Goal: Communication & Community: Answer question/provide support

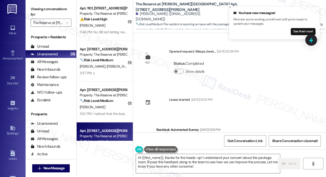
scroll to position [102, 0]
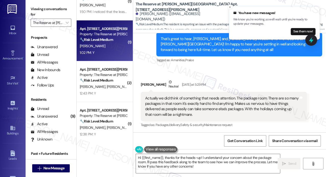
click at [117, 52] on div "1:02 PM: Y 1:02 PM: Y" at bounding box center [103, 53] width 48 height 6
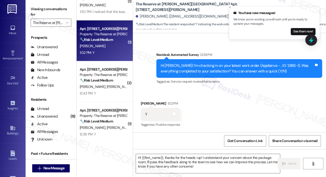
scroll to position [280, 0]
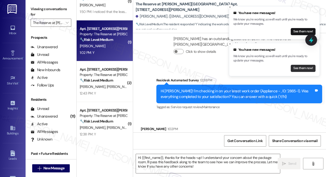
click at [291, 65] on button "See them now!" at bounding box center [302, 68] width 25 height 7
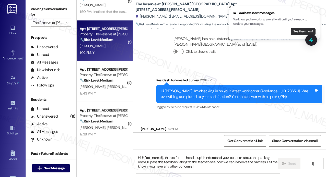
click at [292, 33] on button "See them now!" at bounding box center [302, 31] width 25 height 7
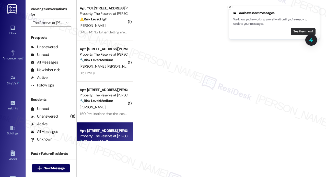
click at [296, 32] on button "See them now!" at bounding box center [302, 31] width 25 height 7
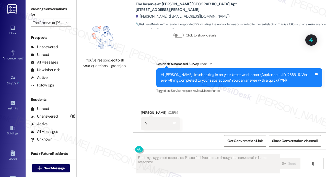
scroll to position [306, 0]
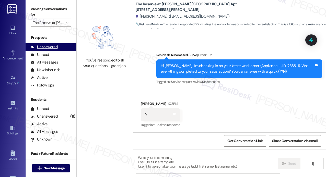
click at [61, 48] on div "Unanswered (0)" at bounding box center [51, 47] width 51 height 8
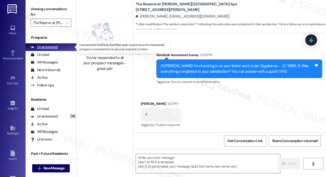
click at [61, 48] on div "Unanswered (0)" at bounding box center [51, 47] width 51 height 8
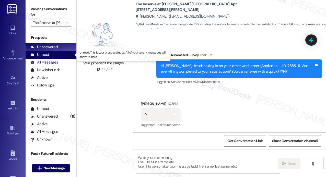
click at [40, 55] on div "Unread" at bounding box center [40, 54] width 18 height 5
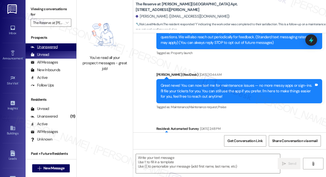
click at [52, 47] on div "Unanswered" at bounding box center [44, 46] width 27 height 5
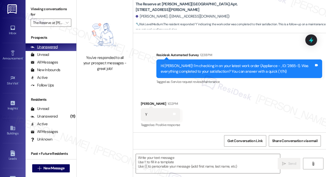
click at [51, 48] on div "Unanswered" at bounding box center [44, 46] width 27 height 5
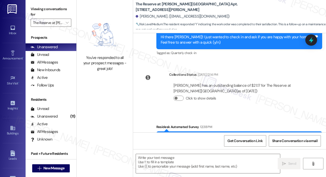
scroll to position [229, 0]
